Goal: Find specific page/section: Find specific page/section

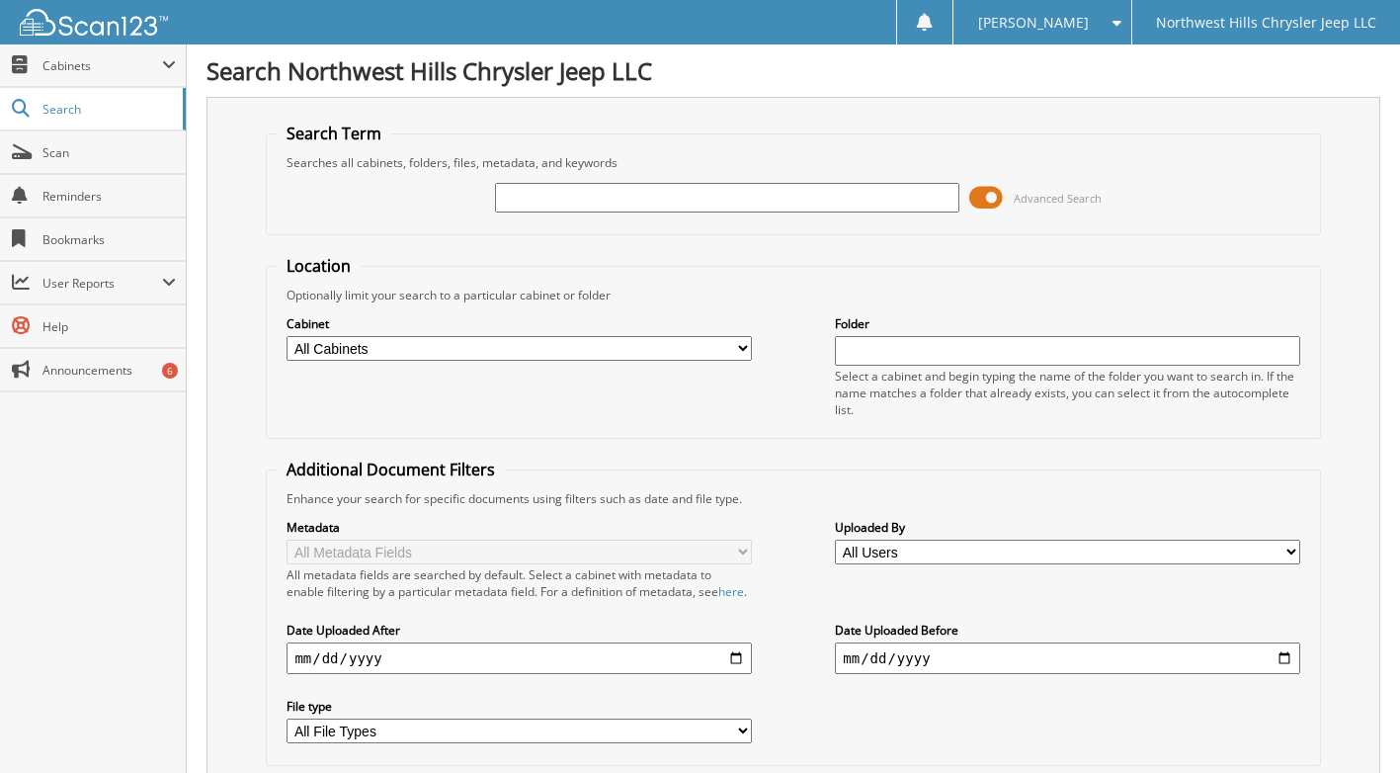
click at [587, 198] on input "text" at bounding box center [727, 198] width 464 height 30
type input "2510102"
click at [988, 194] on span at bounding box center [986, 198] width 34 height 30
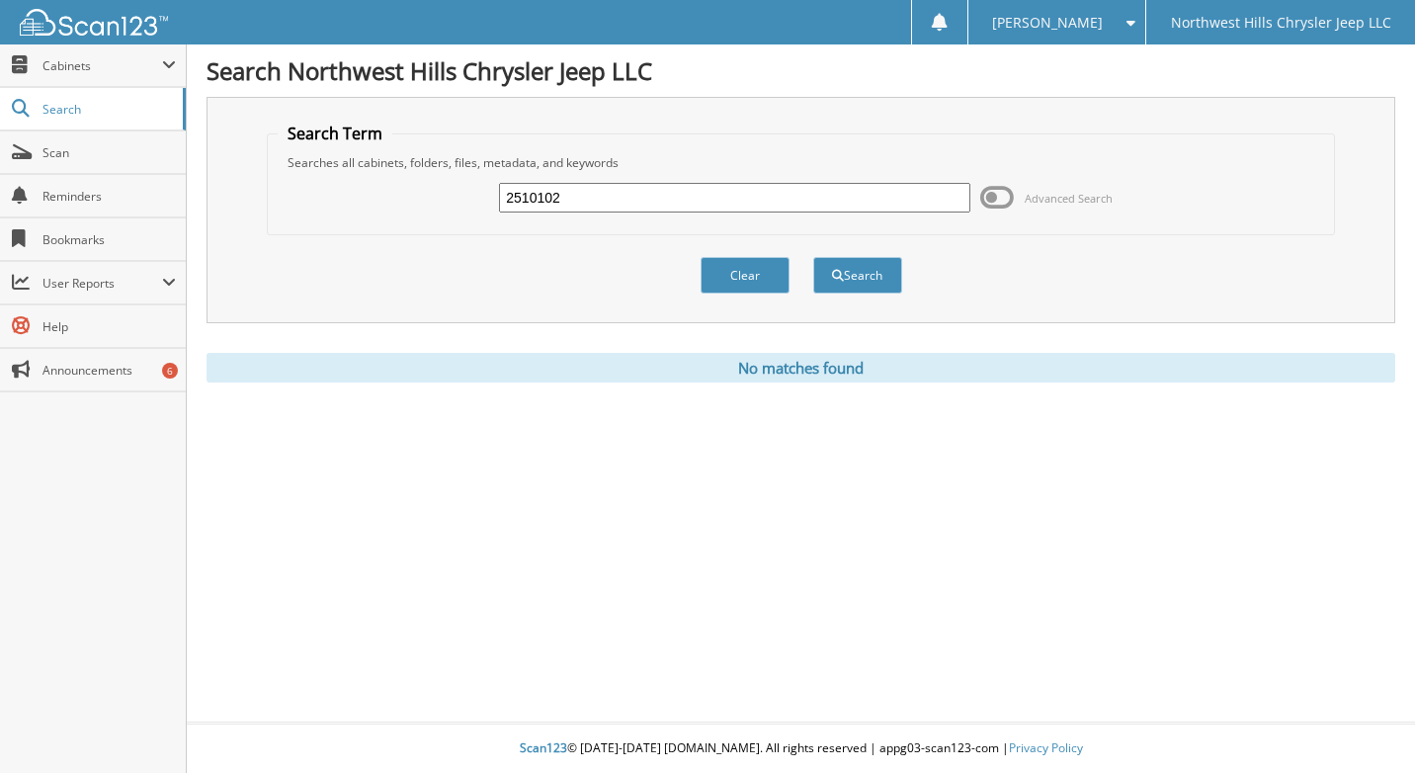
click at [584, 198] on input "2510102" at bounding box center [734, 198] width 470 height 30
click at [60, 57] on span "Cabinets" at bounding box center [102, 65] width 120 height 17
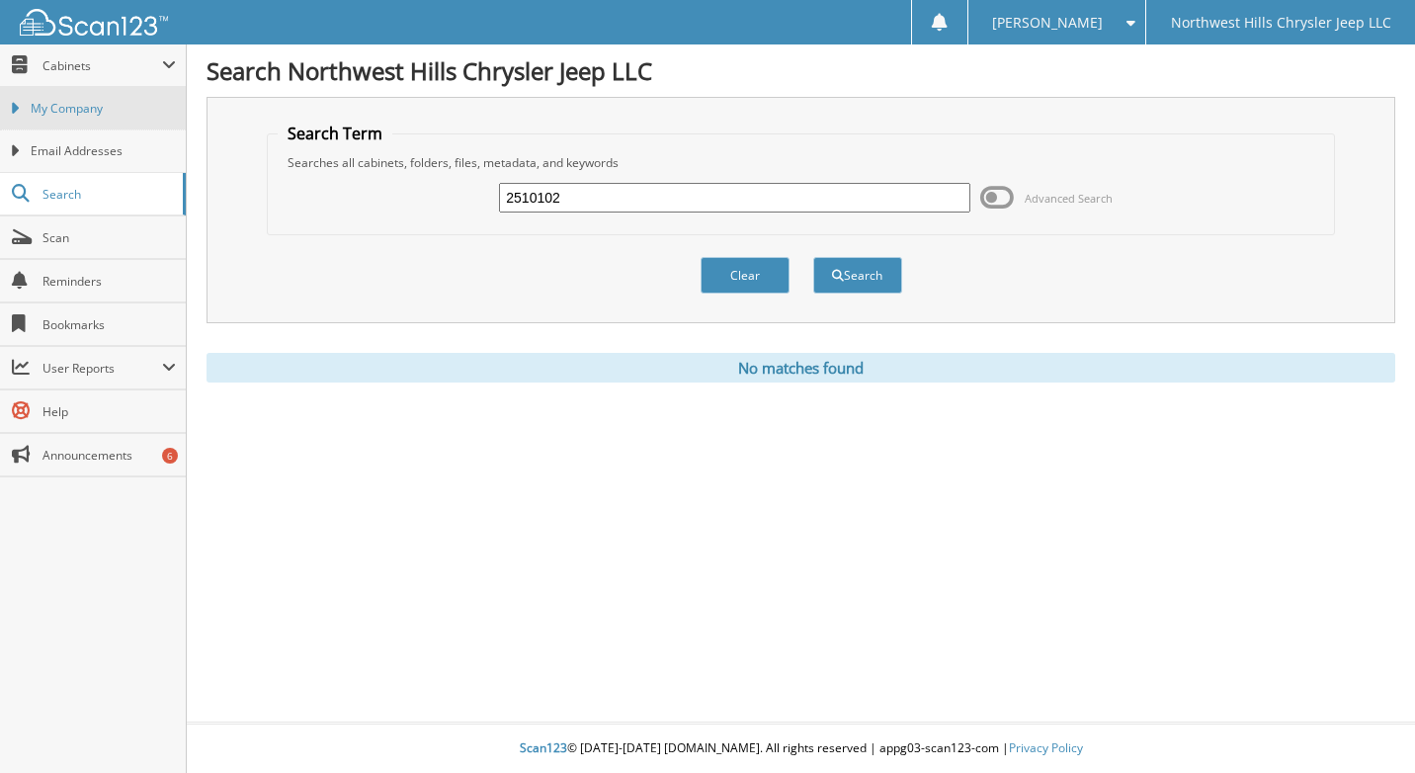
click at [78, 110] on span "My Company" at bounding box center [103, 109] width 145 height 18
